Goal: Task Accomplishment & Management: Manage account settings

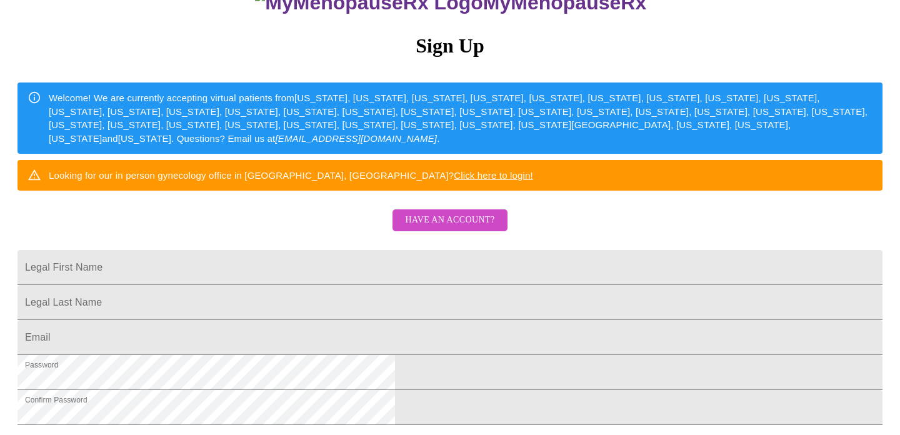
click at [436, 228] on span "Have an account?" at bounding box center [449, 220] width 89 height 16
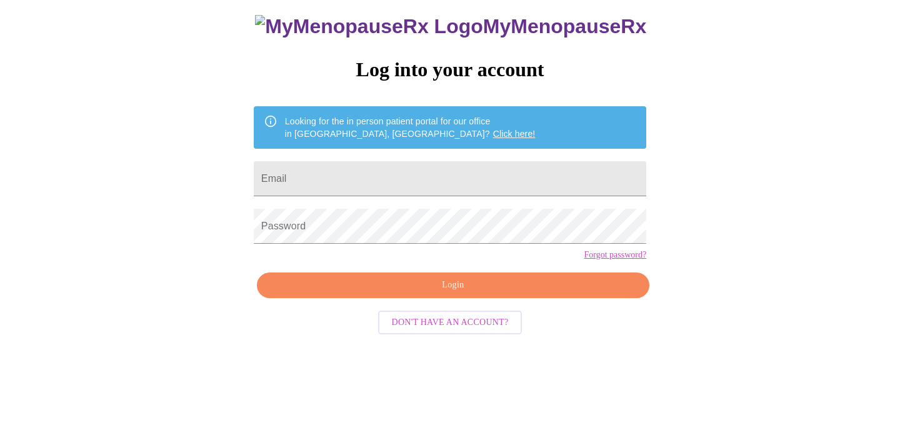
scroll to position [25, 0]
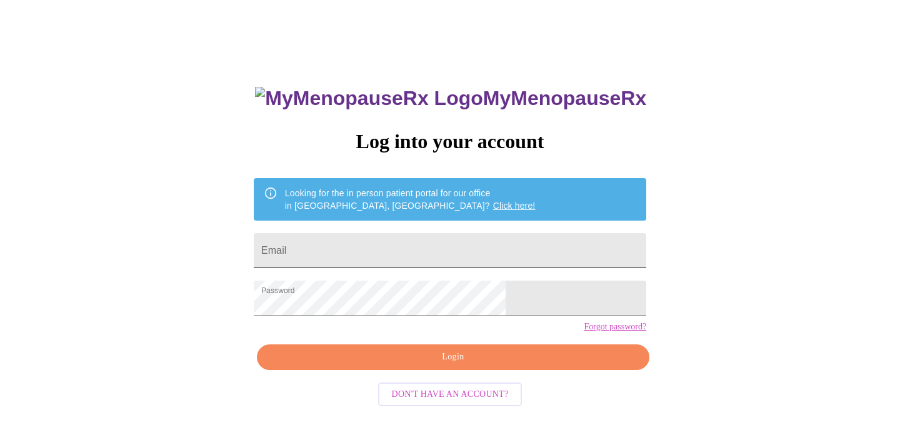
click at [404, 254] on input "Email" at bounding box center [450, 250] width 392 height 35
type input "[EMAIL_ADDRESS][DOMAIN_NAME]"
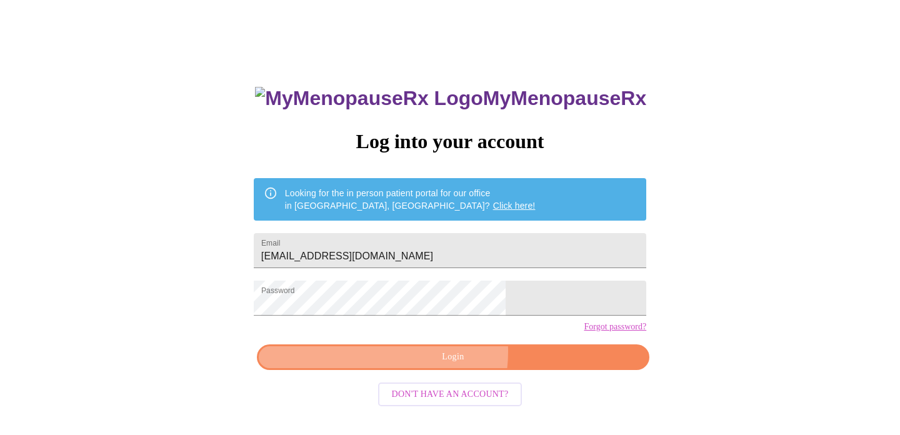
click at [427, 365] on span "Login" at bounding box center [453, 357] width 364 height 16
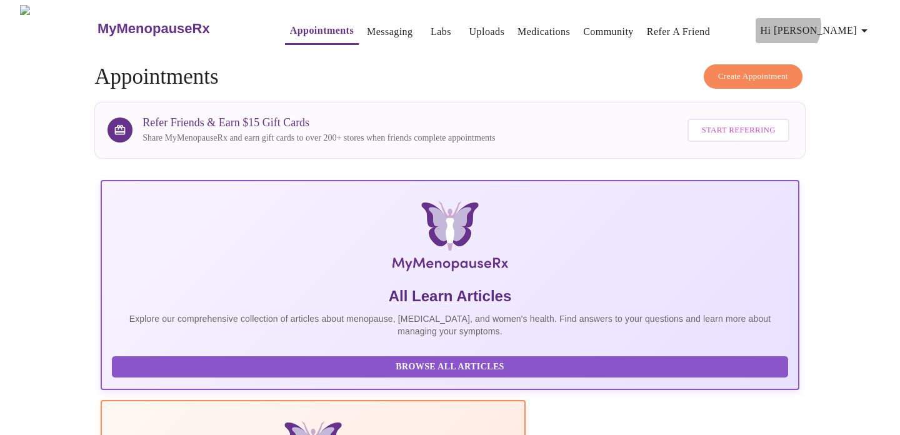
click at [850, 22] on span "Hi [PERSON_NAME]" at bounding box center [816, 30] width 111 height 17
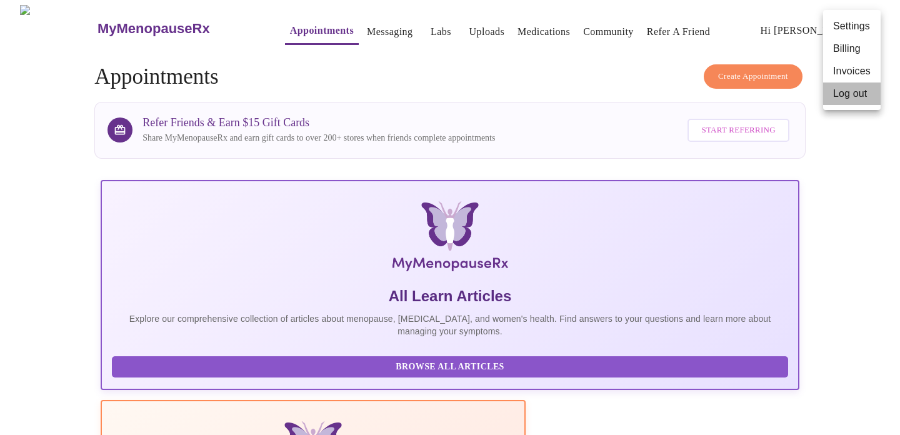
click at [837, 93] on li "Log out" at bounding box center [851, 93] width 57 height 22
